Goal: Register for event/course

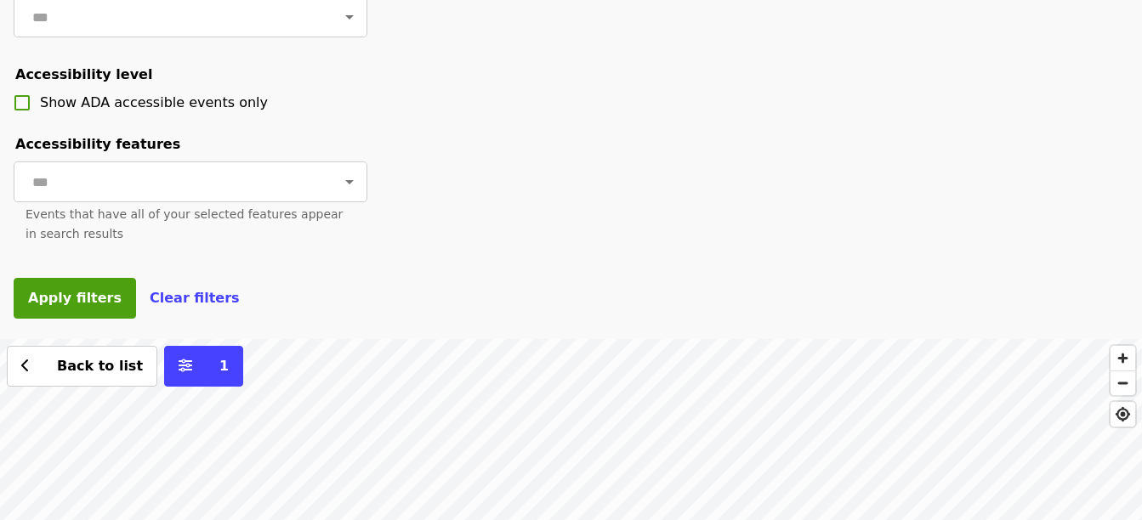
scroll to position [701, 0]
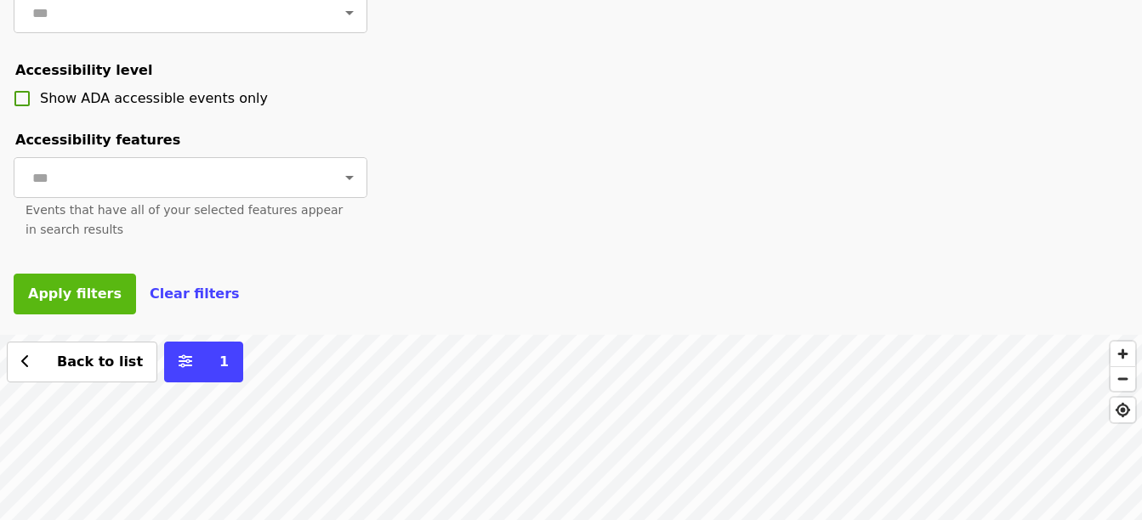
click at [69, 302] on span "Apply filters" at bounding box center [75, 294] width 94 height 16
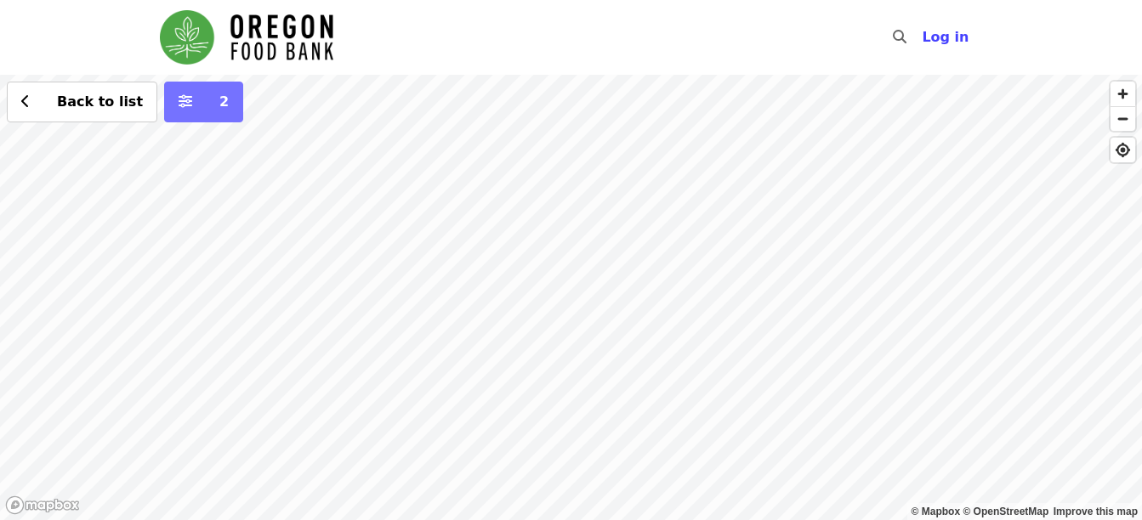
click at [164, 108] on button "2" at bounding box center [203, 102] width 79 height 41
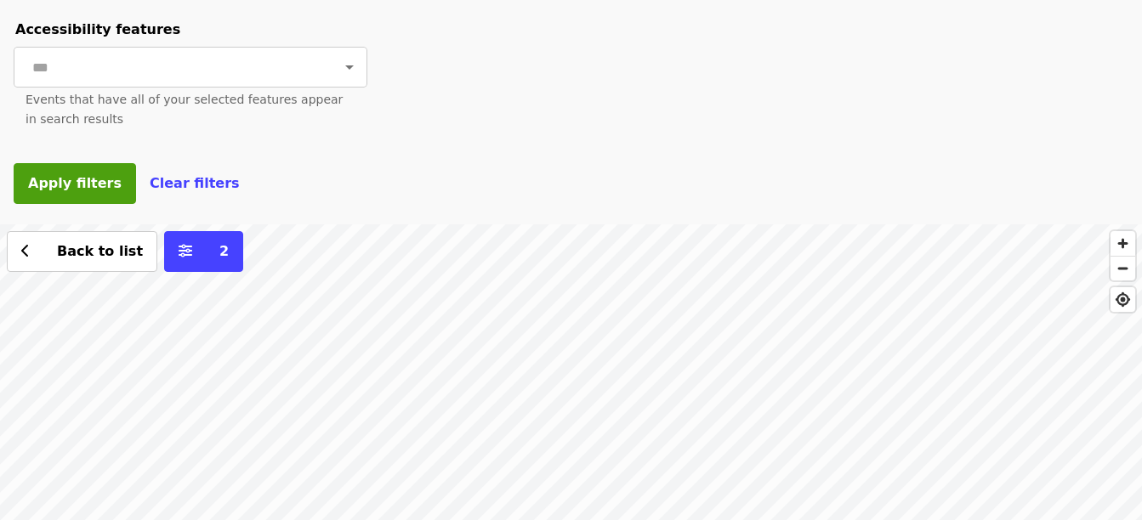
scroll to position [792, 0]
click at [184, 190] on span "Clear filters" at bounding box center [195, 182] width 90 height 16
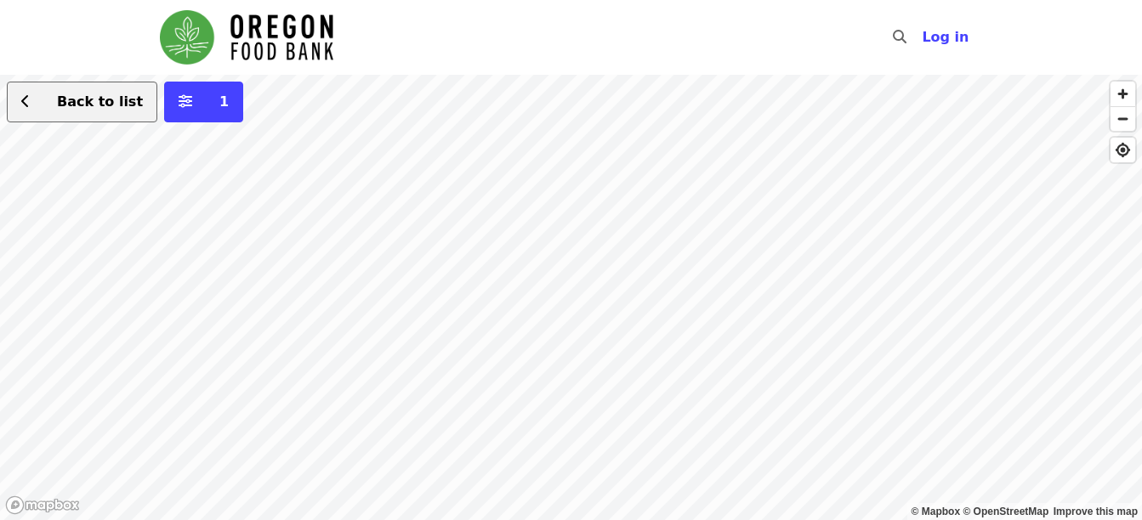
click at [52, 100] on span "Back to list" at bounding box center [91, 102] width 103 height 20
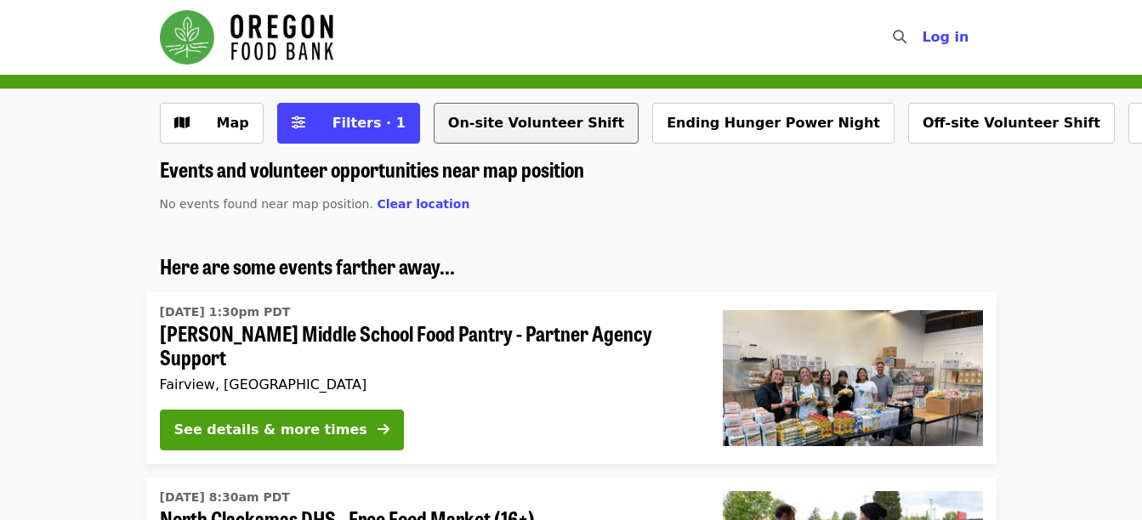
click at [493, 120] on button "On-site Volunteer Shift" at bounding box center [536, 123] width 205 height 41
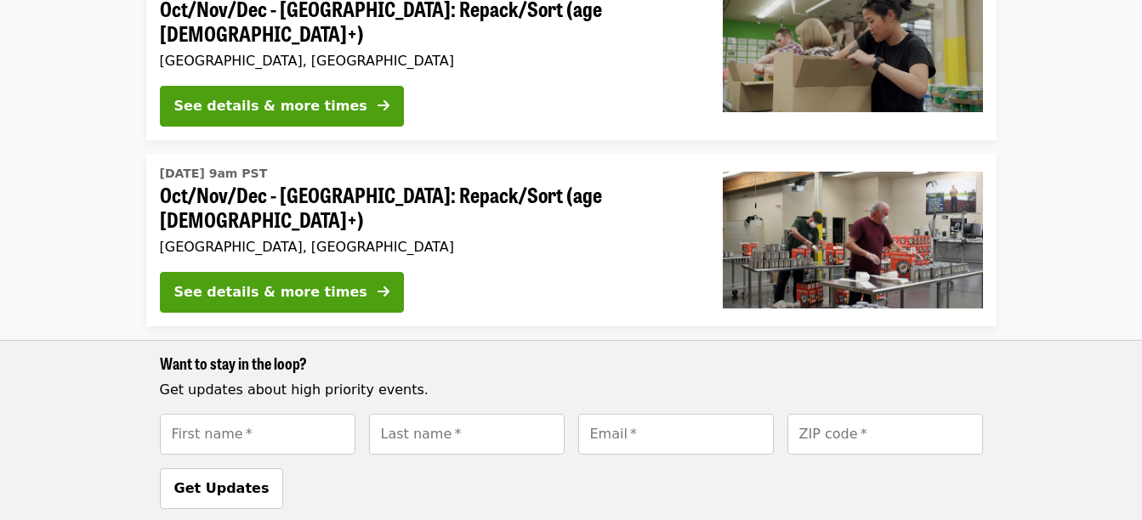
scroll to position [531, 0]
